Goal: Information Seeking & Learning: Learn about a topic

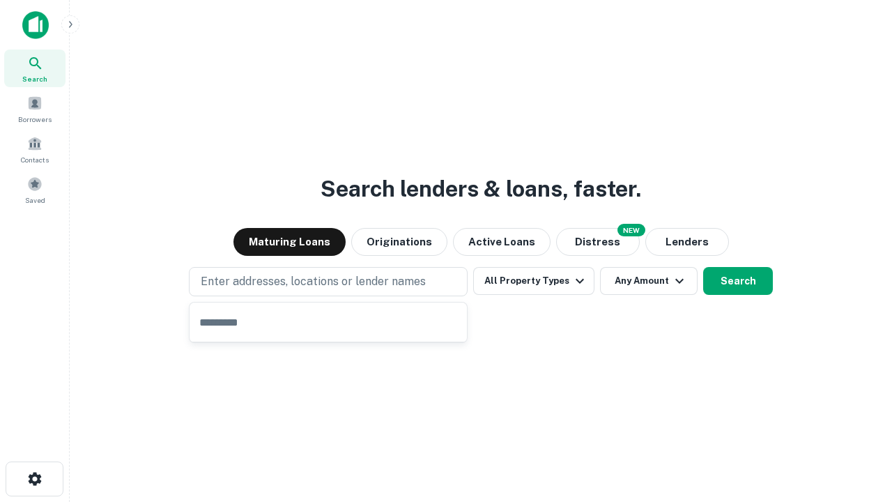
type input "**********"
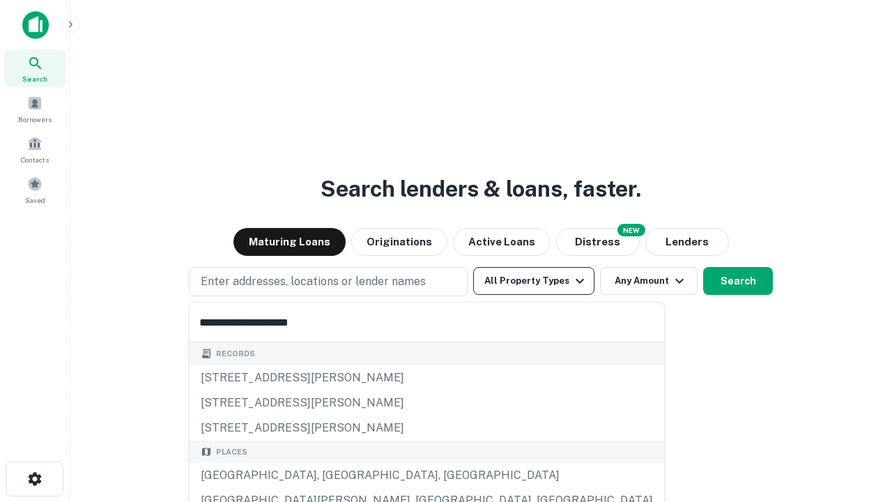
click at [333, 475] on div "[GEOGRAPHIC_DATA], [GEOGRAPHIC_DATA], [GEOGRAPHIC_DATA]" at bounding box center [427, 475] width 474 height 25
click at [534, 281] on button "All Property Types" at bounding box center [533, 281] width 121 height 28
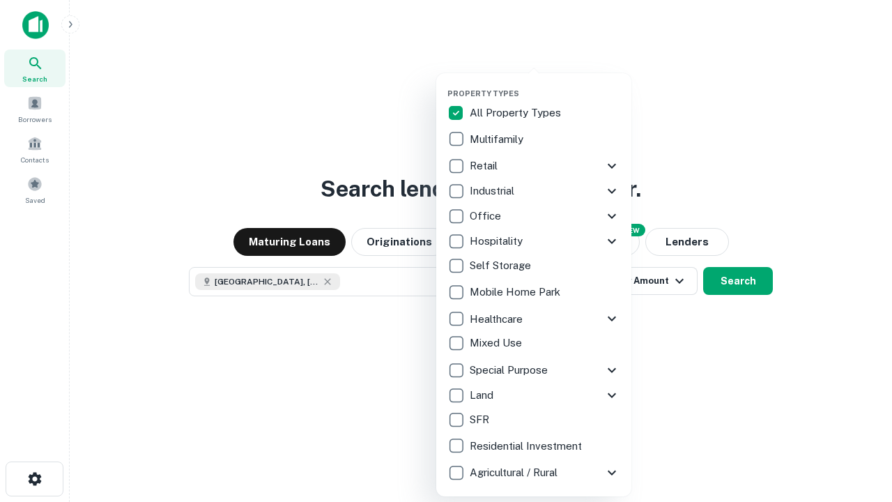
click at [545, 84] on button "button" at bounding box center [544, 84] width 195 height 1
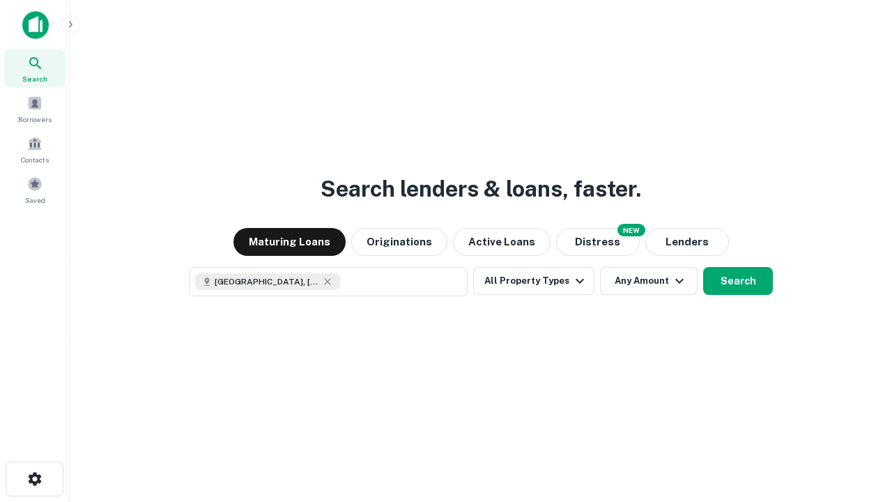
scroll to position [22, 0]
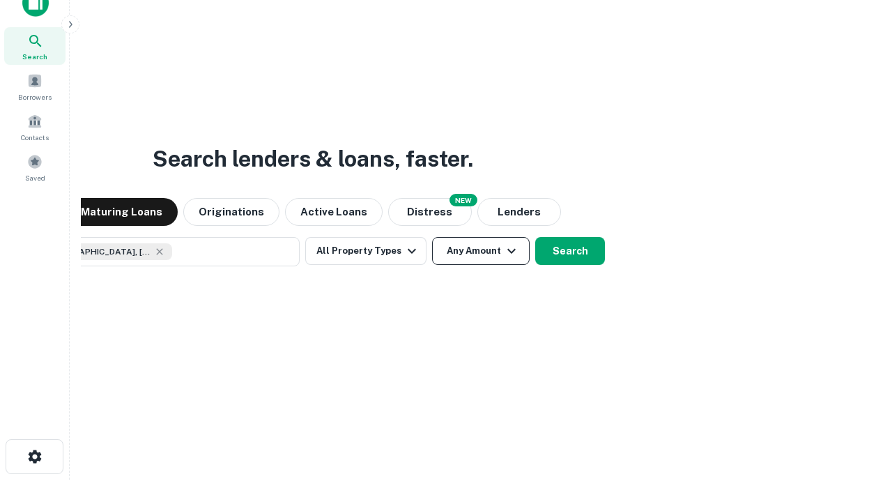
click at [432, 237] on button "Any Amount" at bounding box center [481, 251] width 98 height 28
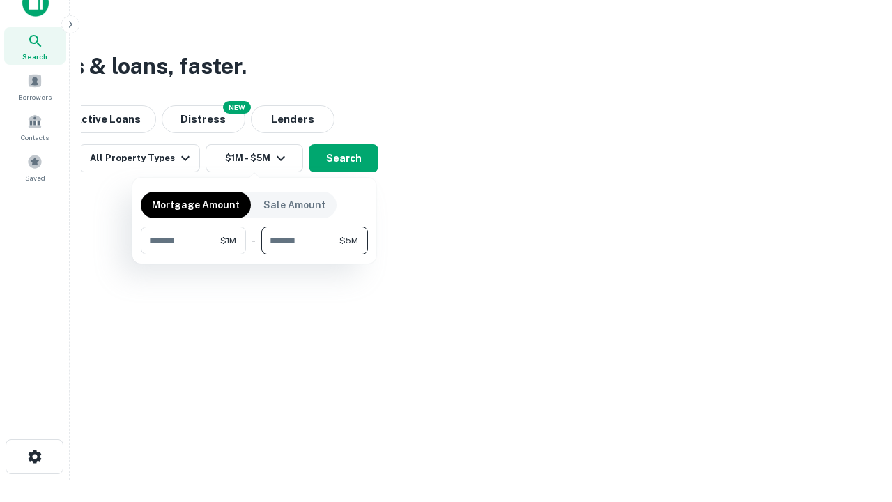
type input "*******"
click at [254, 254] on button "button" at bounding box center [254, 254] width 227 height 1
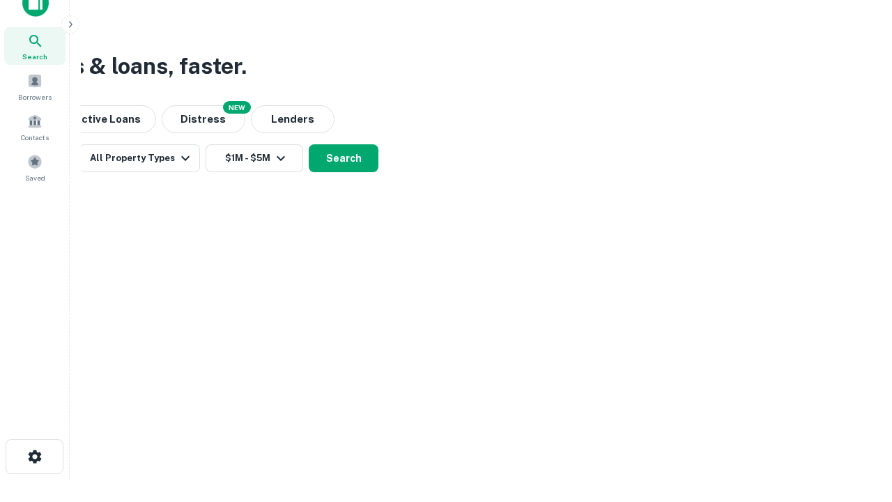
scroll to position [22, 0]
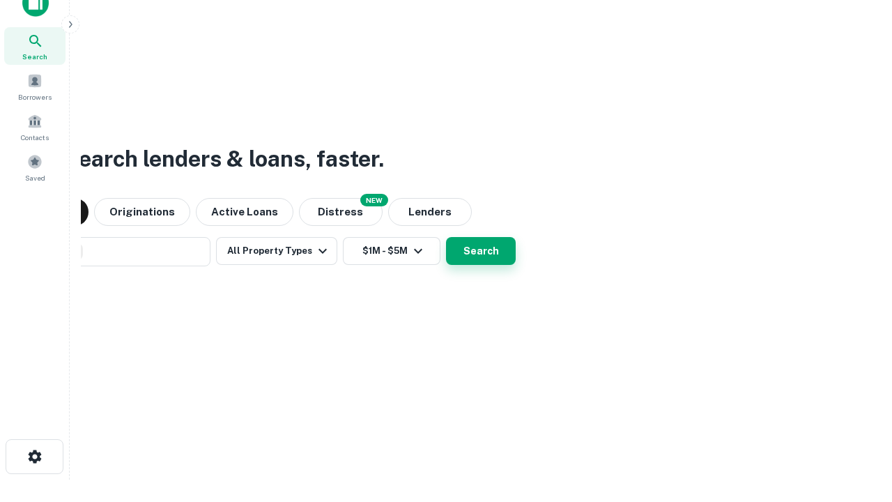
click at [446, 237] on button "Search" at bounding box center [481, 251] width 70 height 28
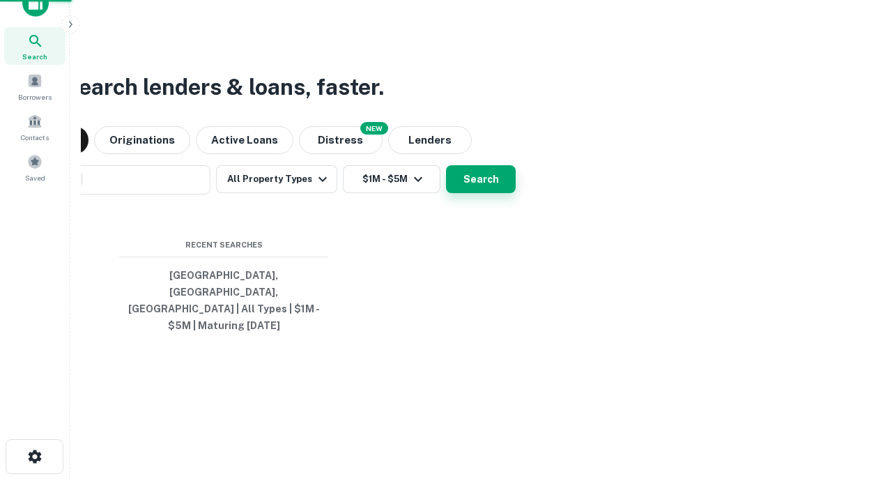
scroll to position [45, 394]
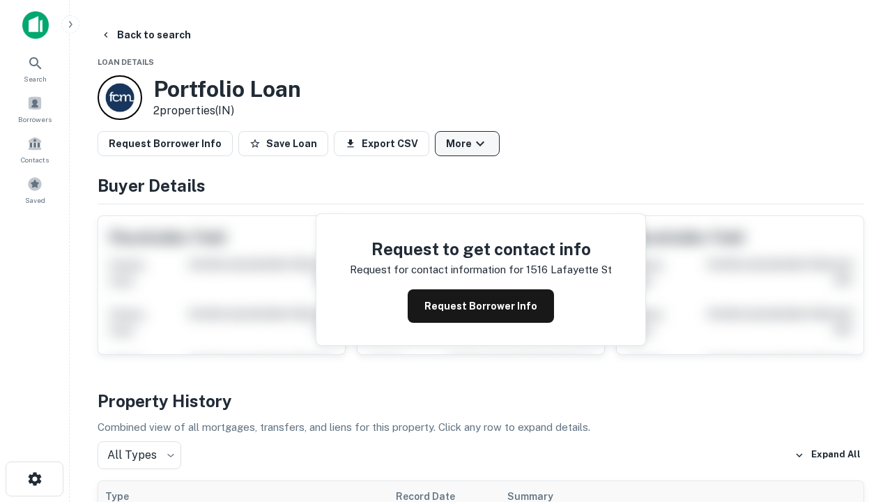
click at [467, 144] on button "More" at bounding box center [467, 143] width 65 height 25
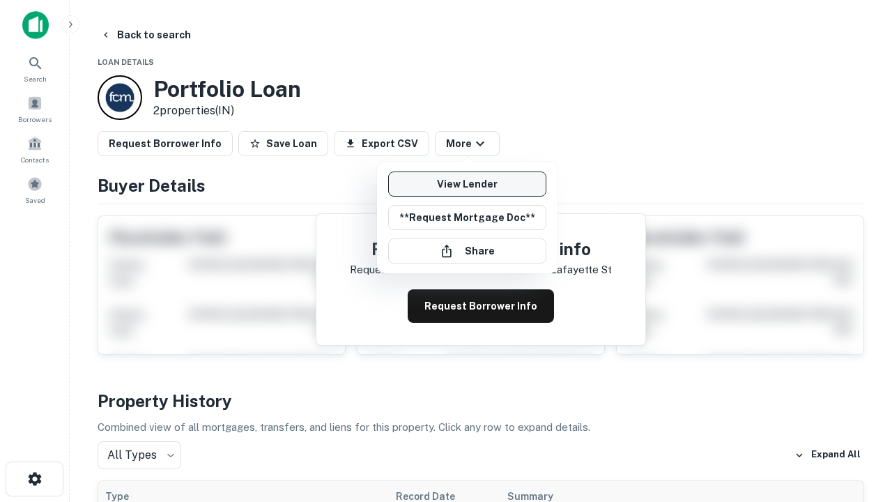
click at [467, 184] on link "View Lender" at bounding box center [467, 183] width 158 height 25
